Goal: Find specific fact: Find contact information

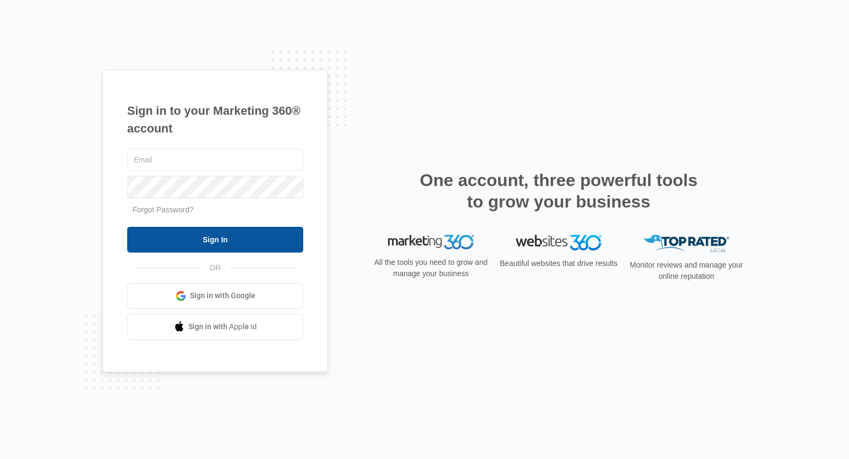
type input "[EMAIL_ADDRESS][DOMAIN_NAME]"
click at [203, 242] on input "Sign In" at bounding box center [215, 240] width 176 height 26
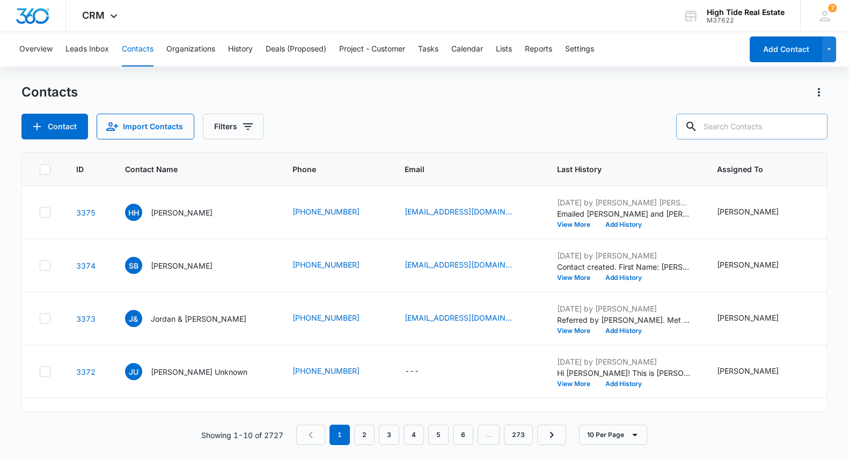
click at [787, 128] on input "text" at bounding box center [751, 127] width 151 height 26
type input "[PERSON_NAME]"
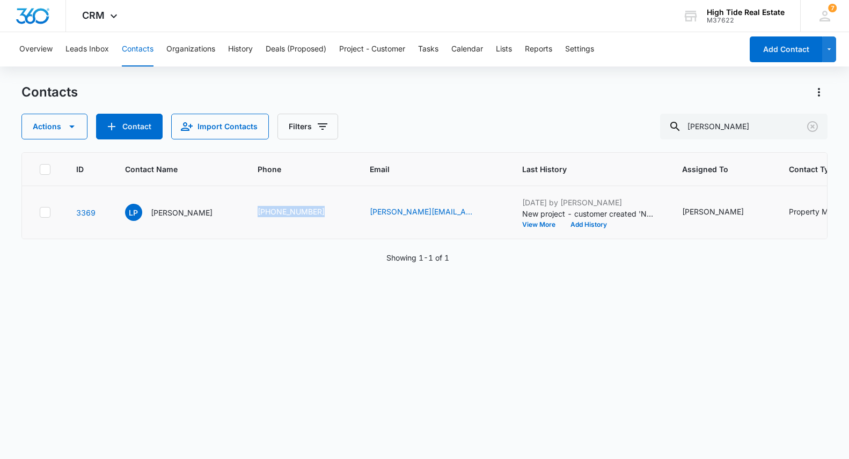
drag, startPoint x: 313, startPoint y: 235, endPoint x: 242, endPoint y: 238, distance: 71.5
click at [245, 238] on td "[PHONE_NUMBER]" at bounding box center [301, 212] width 112 height 53
copy link "[PHONE_NUMBER]"
